Goal: Task Accomplishment & Management: Use online tool/utility

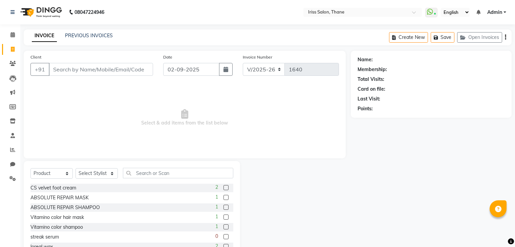
select select "7676"
select select "product"
click at [51, 72] on input "Client" at bounding box center [101, 69] width 104 height 13
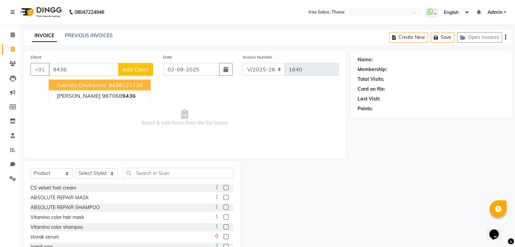
click at [76, 86] on span "subrata devbarma" at bounding box center [81, 85] width 49 height 7
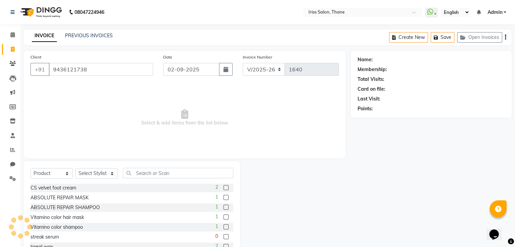
type input "9436121738"
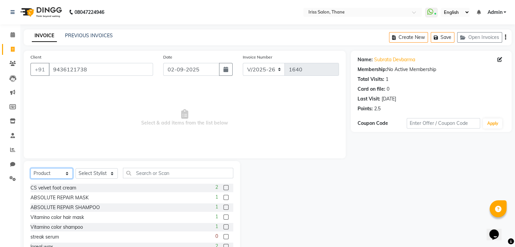
click at [66, 173] on select "Select Service Product Membership Package Voucher Prepaid Gift Card" at bounding box center [51, 173] width 42 height 10
select select "service"
click at [30, 168] on select "Select Service Product Membership Package Voucher Prepaid Gift Card" at bounding box center [51, 173] width 42 height 10
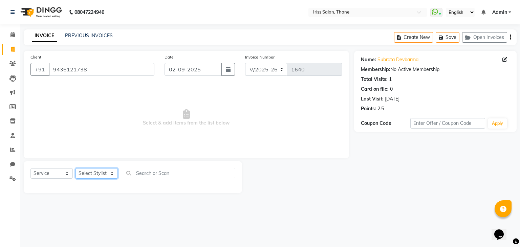
click at [111, 177] on select "Select Stylist Alzeem [PERSON_NAME] [PERSON_NAME] [PERSON_NAME] [PERSON_NAME] […" at bounding box center [96, 173] width 42 height 10
select select "87777"
click at [75, 168] on select "Select Stylist Alzeem [PERSON_NAME] [PERSON_NAME] [PERSON_NAME] [PERSON_NAME] […" at bounding box center [96, 173] width 42 height 10
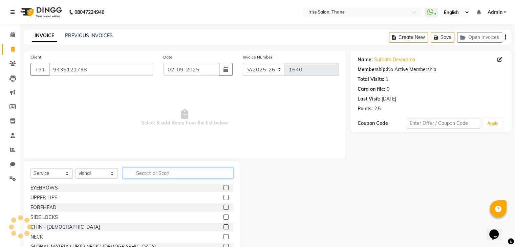
click at [135, 172] on input "text" at bounding box center [178, 173] width 110 height 10
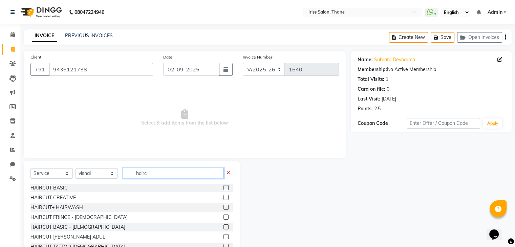
type input "hairc"
click at [223, 188] on label at bounding box center [225, 187] width 5 height 5
click at [223, 188] on input "checkbox" at bounding box center [225, 188] width 4 height 4
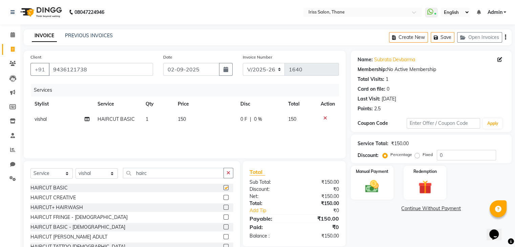
checkbox input "false"
click at [167, 176] on input "hairc" at bounding box center [173, 173] width 101 height 10
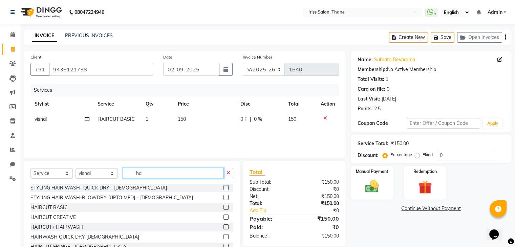
type input "h"
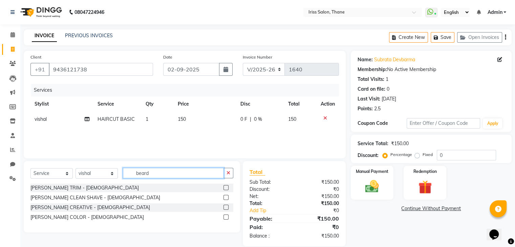
type input "beard"
click at [223, 198] on label at bounding box center [225, 197] width 5 height 5
click at [223, 198] on input "checkbox" at bounding box center [225, 198] width 4 height 4
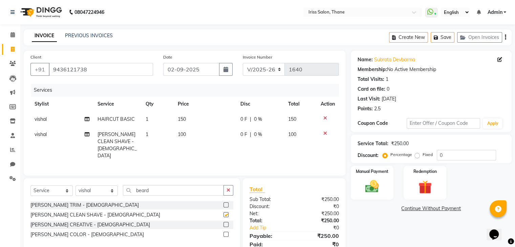
checkbox input "false"
click at [167, 185] on input "beard" at bounding box center [173, 190] width 101 height 10
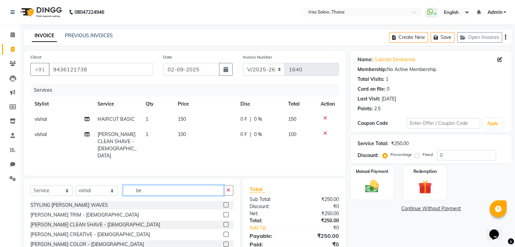
type input "b"
type input "glob"
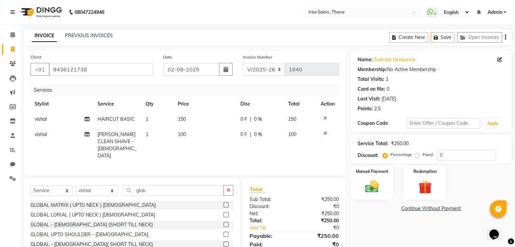
click at [223, 212] on label at bounding box center [225, 214] width 5 height 5
click at [223, 213] on input "checkbox" at bounding box center [225, 215] width 4 height 4
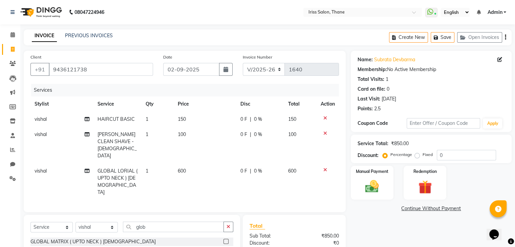
checkbox input "false"
click at [370, 187] on img at bounding box center [371, 187] width 23 height 16
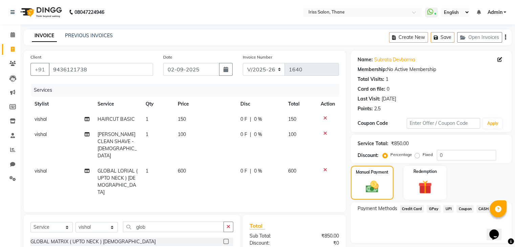
click at [481, 208] on span "CASH" at bounding box center [483, 209] width 15 height 8
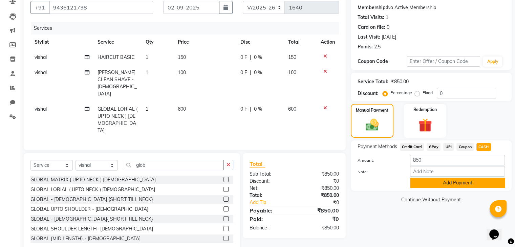
click at [469, 180] on button "Add Payment" at bounding box center [457, 183] width 95 height 10
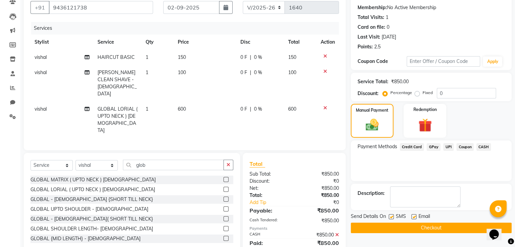
scroll to position [71, 0]
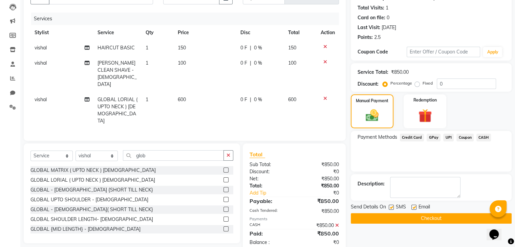
click at [428, 218] on button "Checkout" at bounding box center [430, 218] width 161 height 10
